Goal: Task Accomplishment & Management: Complete application form

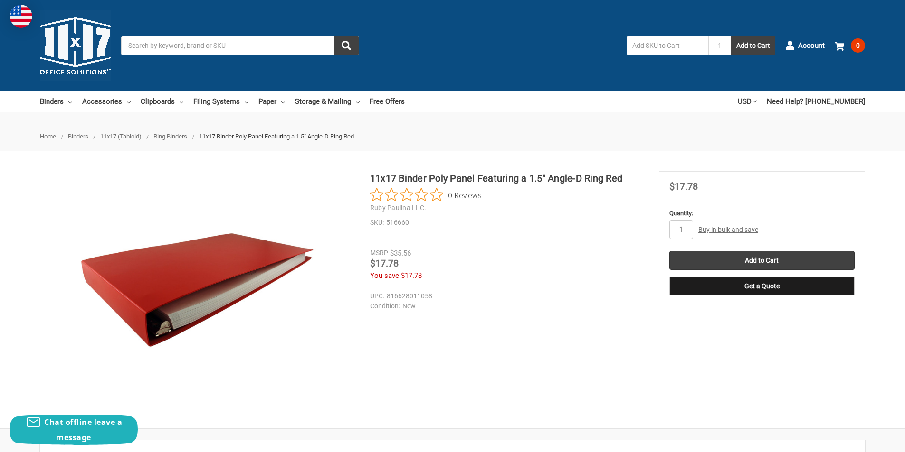
click at [726, 227] on link "Buy in bulk and save" at bounding box center [728, 230] width 60 height 8
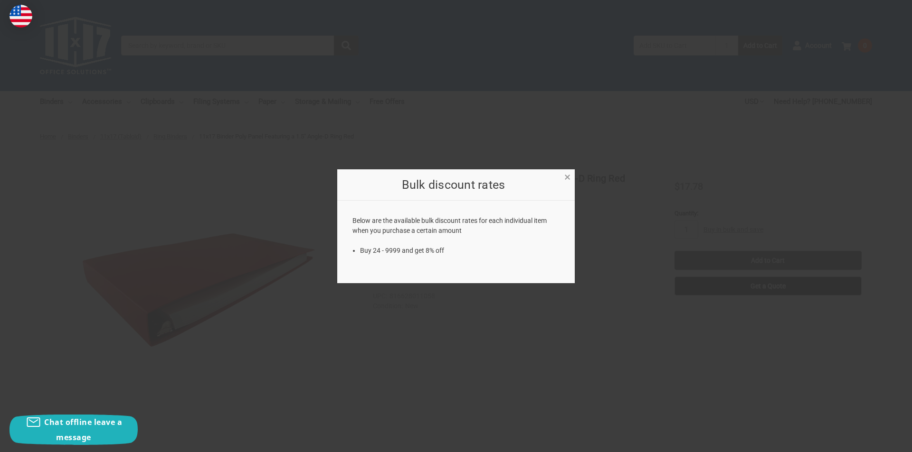
click at [568, 179] on span "×" at bounding box center [567, 177] width 6 height 14
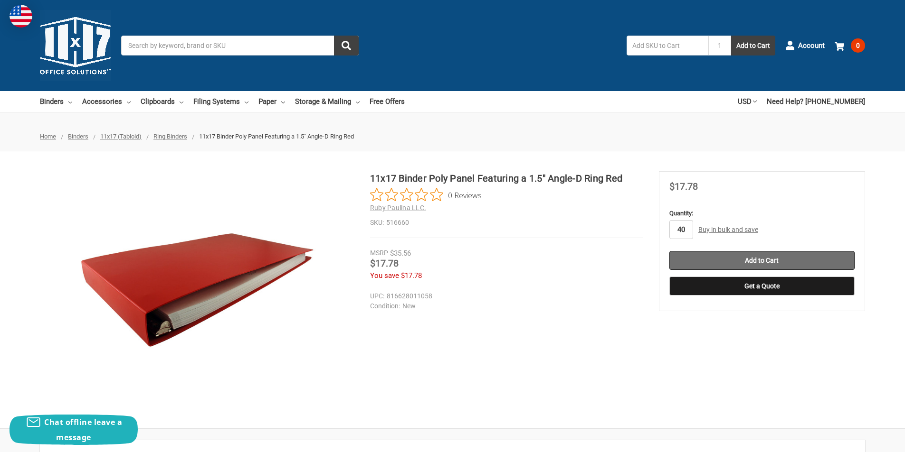
type input "40"
click at [763, 260] on input "Add to Cart" at bounding box center [761, 260] width 185 height 19
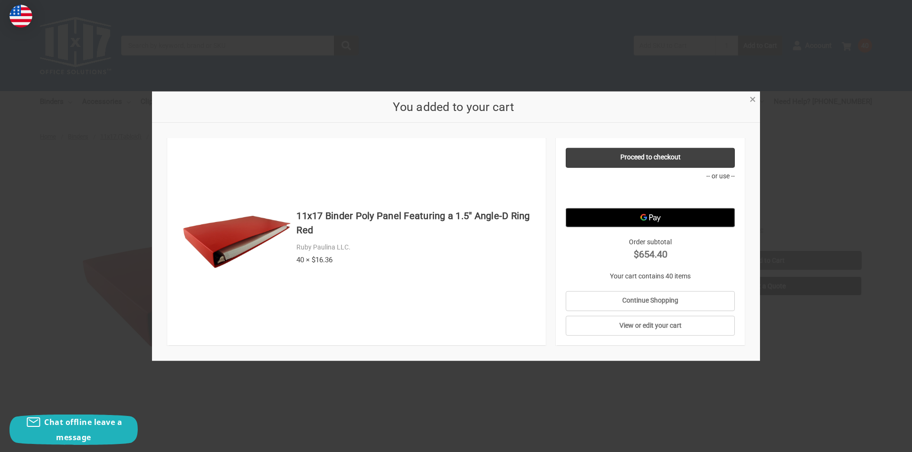
click at [755, 98] on span "×" at bounding box center [752, 100] width 6 height 14
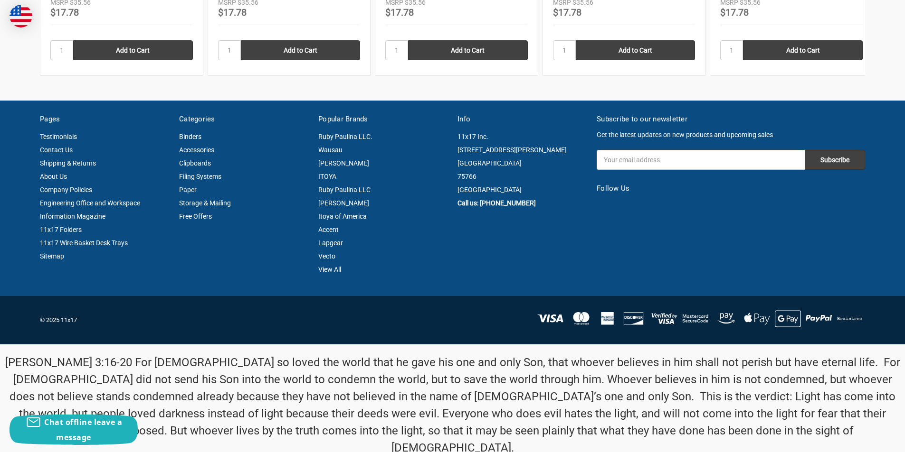
scroll to position [1321, 0]
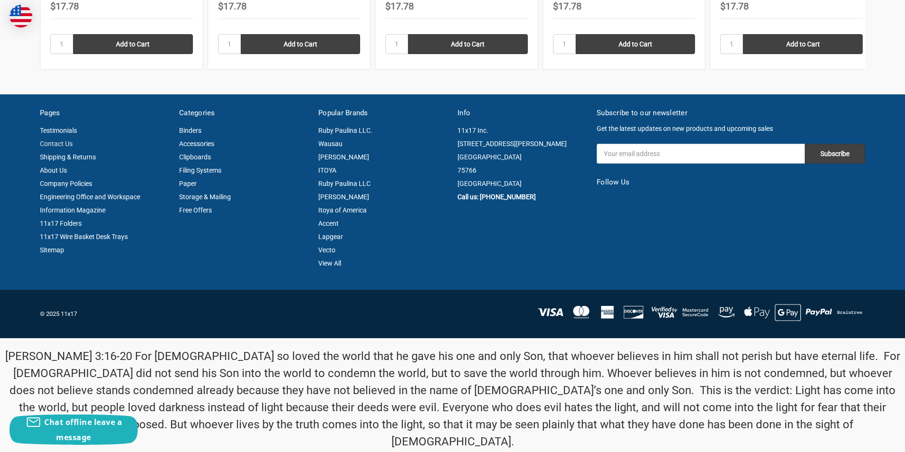
click at [65, 143] on link "Contact Us" at bounding box center [56, 144] width 33 height 8
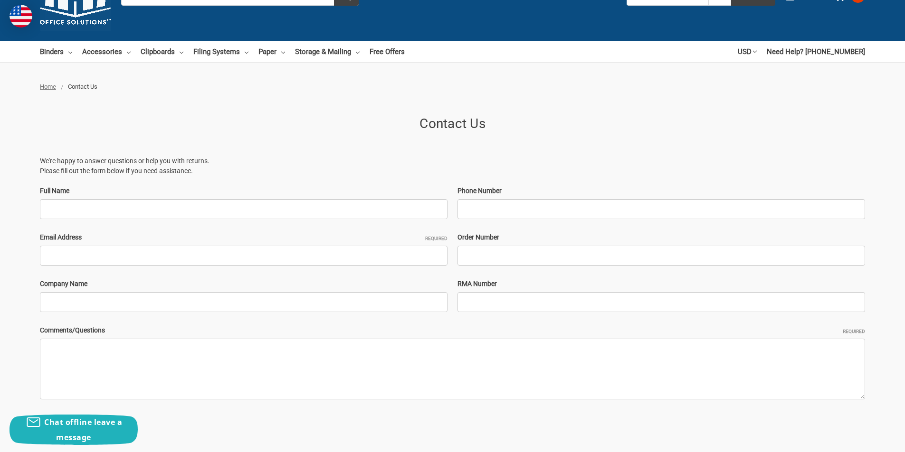
scroll to position [101, 0]
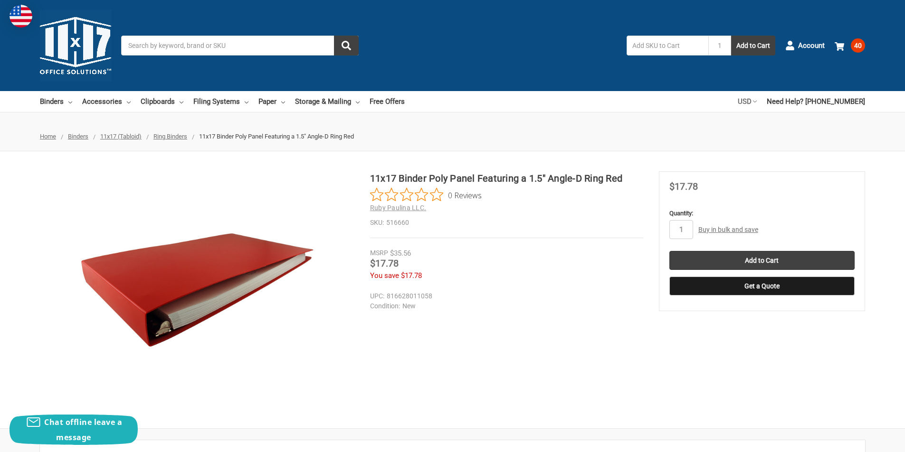
click at [756, 102] on icon at bounding box center [755, 102] width 4 height 4
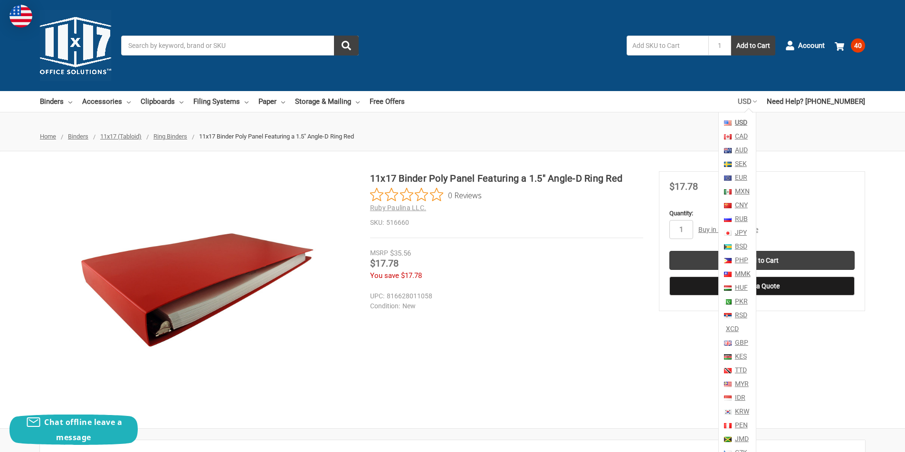
scroll to position [112, 0]
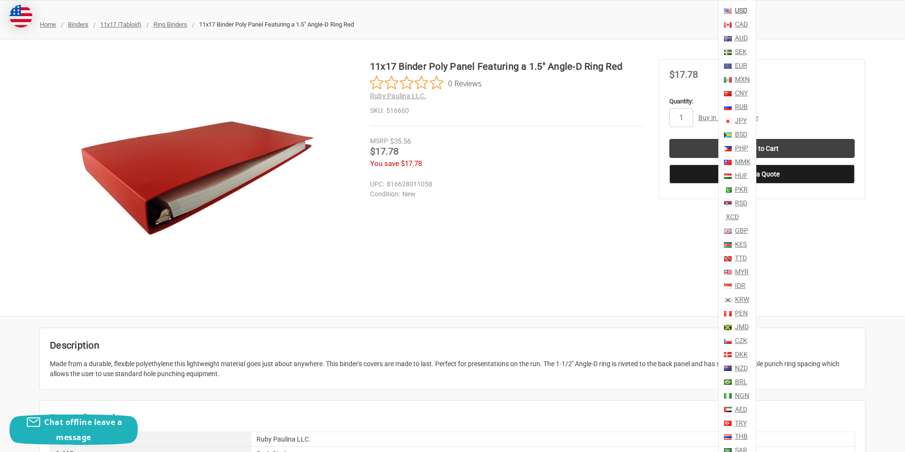
drag, startPoint x: 501, startPoint y: 241, endPoint x: 514, endPoint y: 242, distance: 12.9
click at [513, 242] on div "11x17 Binder Poly Panel Featuring a 1.5" Angle-D Ring Red 0 Reviews Ruby Paulin…" at bounding box center [452, 177] width 905 height 237
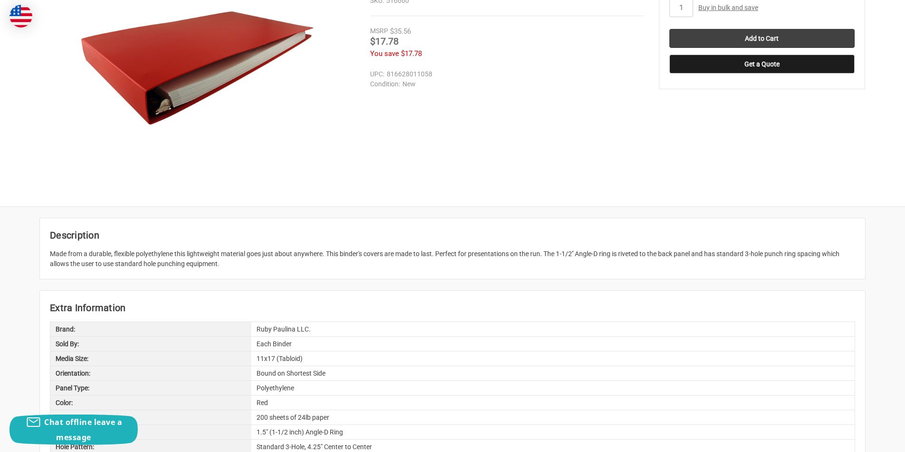
scroll to position [0, 0]
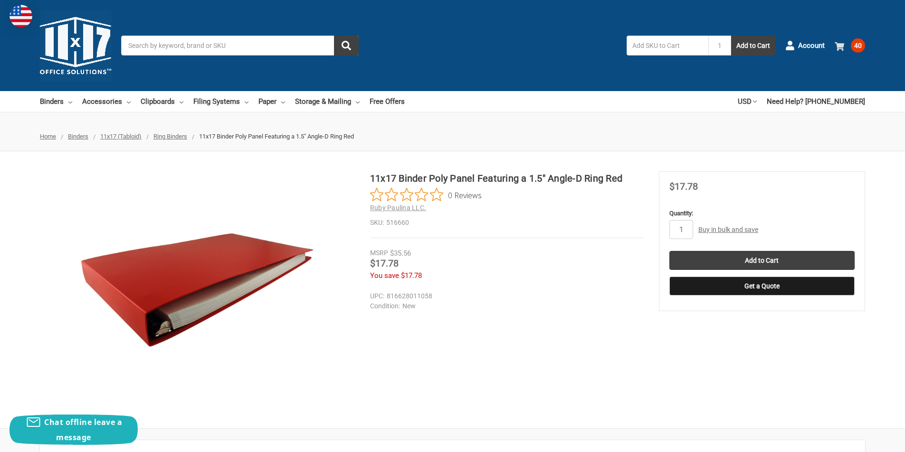
click at [855, 44] on span "40" at bounding box center [857, 45] width 14 height 14
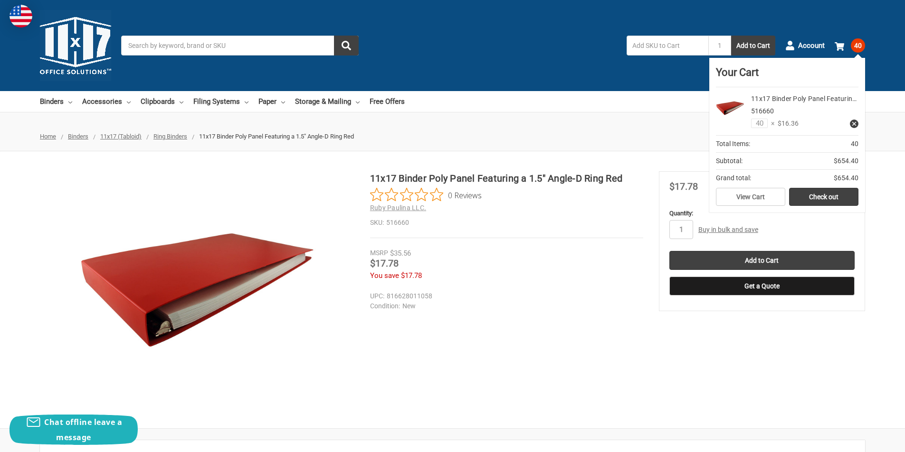
click at [772, 400] on div "11x17 Binder Poly Panel Featuring a 1.5" Angle-D Ring Red 0 Reviews Ruby Paulin…" at bounding box center [452, 289] width 905 height 237
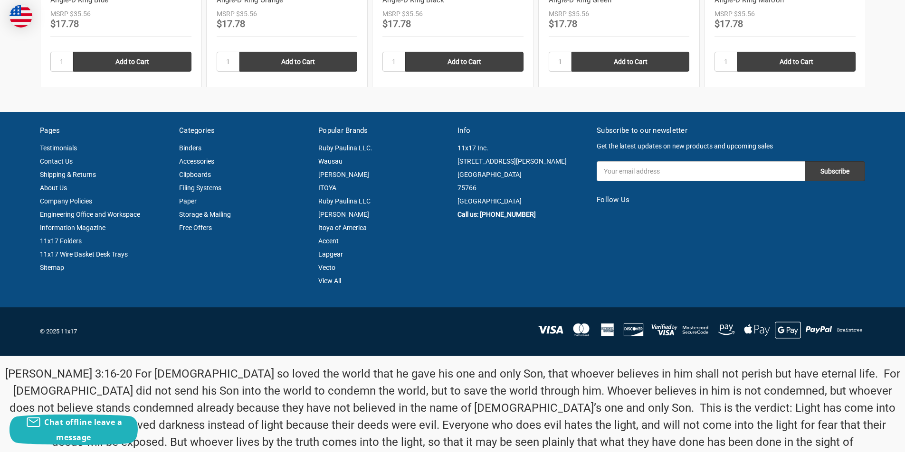
scroll to position [1320, 0]
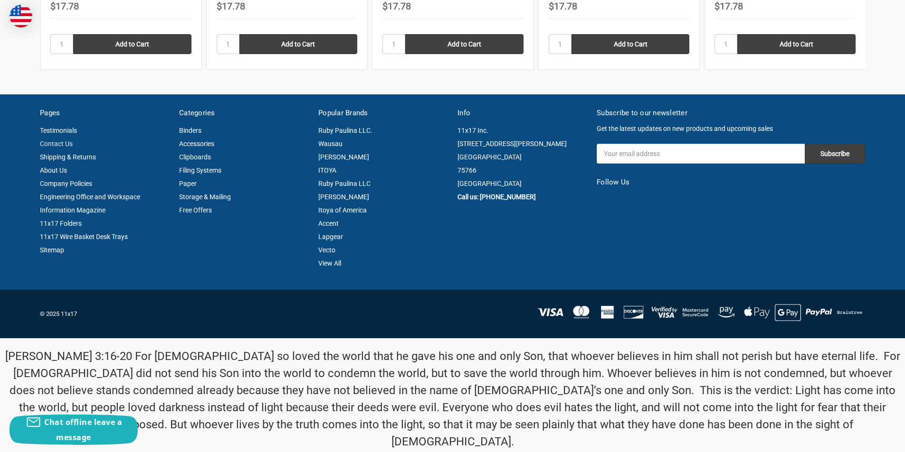
click at [46, 142] on link "Contact Us" at bounding box center [56, 144] width 33 height 8
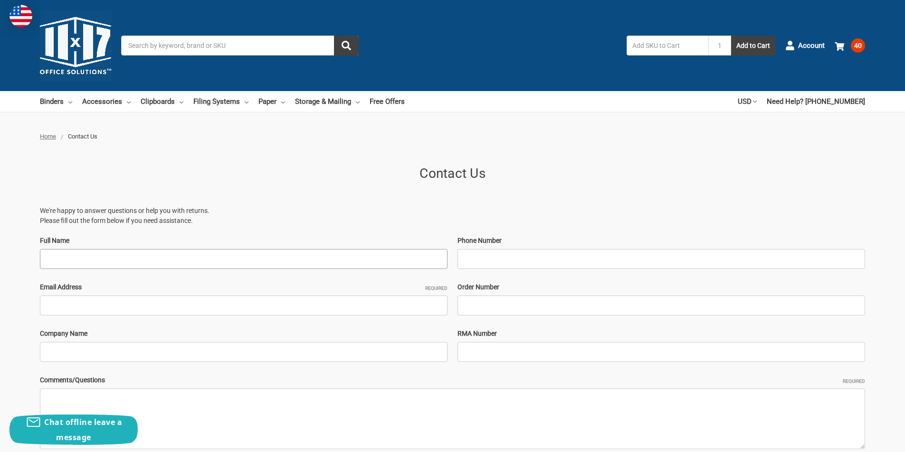
click at [136, 255] on input "Full Name" at bounding box center [243, 259] width 407 height 20
click at [129, 264] on input "Adam VanSweden" at bounding box center [243, 259] width 407 height 20
type input "Adam VS"
type input "2692079803"
type input "avanswed@fastenal.com"
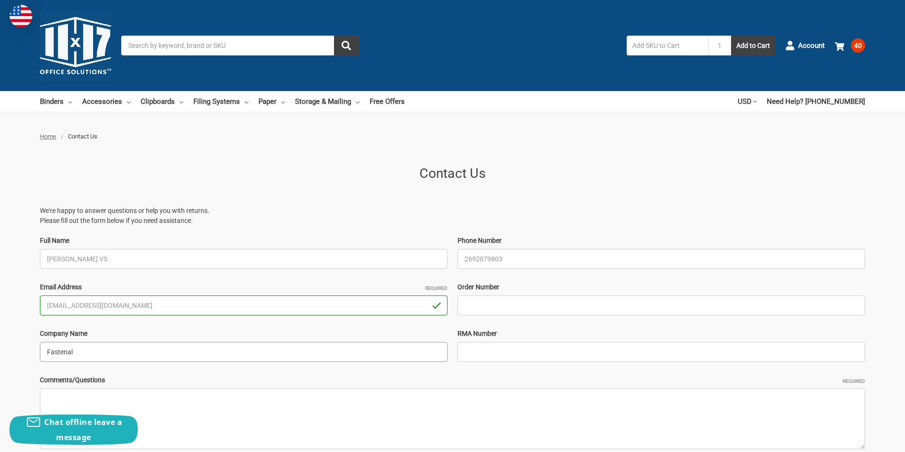
type input "Fastenal"
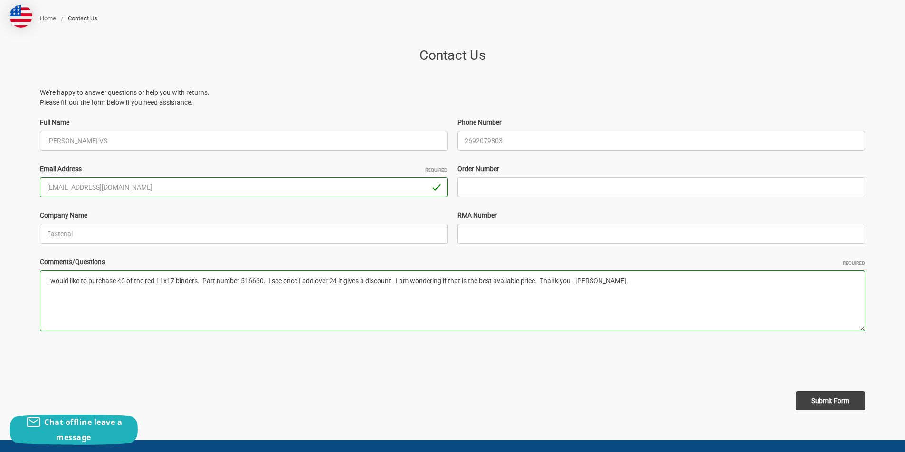
scroll to position [203, 0]
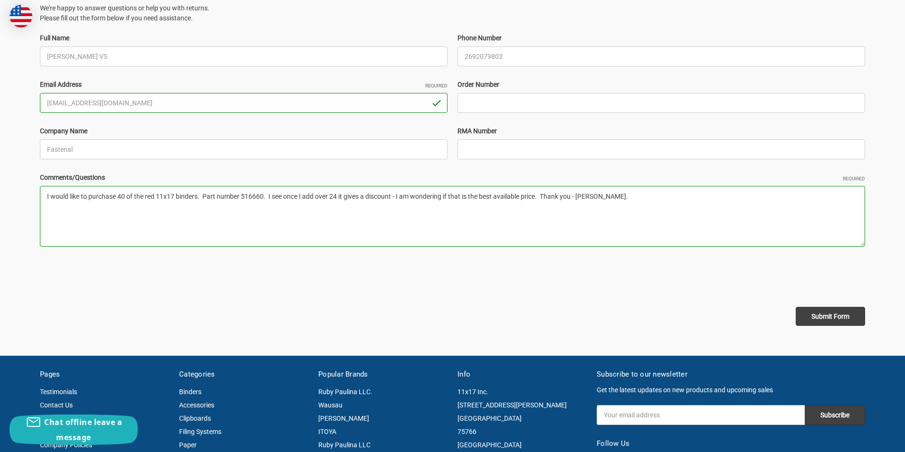
type textarea "I would like to purchase 40 of the red 11x17 binders. Part number 516660. I see…"
click at [825, 316] on input "Submit Form" at bounding box center [829, 316] width 69 height 19
